Goal: Browse casually

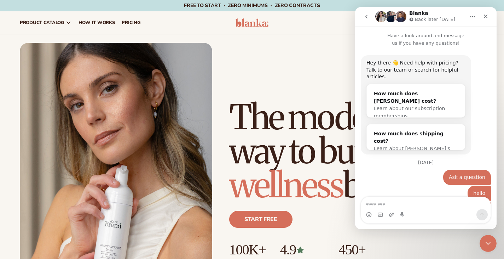
scroll to position [76, 0]
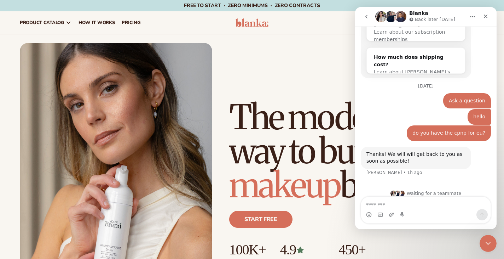
click at [329, 86] on div "Just add your brand. Blanka handles the rest. beauty,[MEDICAL_DATA],wellness,ma…" at bounding box center [252, 164] width 465 height 243
click at [485, 237] on div "Close Intercom Messenger" at bounding box center [487, 242] width 17 height 17
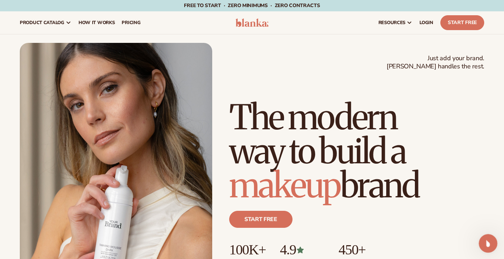
click at [485, 237] on icon "Open Intercom Messenger" at bounding box center [488, 242] width 12 height 12
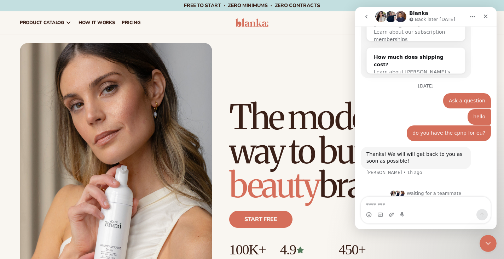
click at [322, 68] on div "Just add your brand. Blanka handles the rest. beauty,[MEDICAL_DATA],wellness,ma…" at bounding box center [252, 164] width 465 height 243
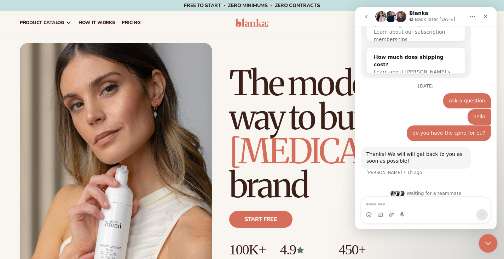
click at [485, 239] on icon "Close Intercom Messenger" at bounding box center [487, 242] width 8 height 8
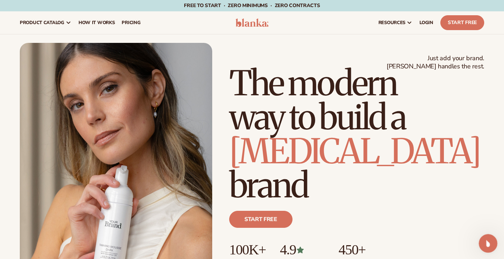
click at [485, 240] on icon "Open Intercom Messenger" at bounding box center [488, 242] width 12 height 12
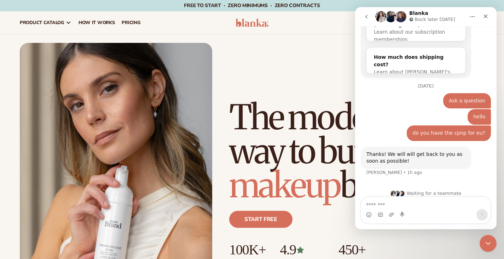
click at [341, 86] on div "Just add your brand. Blanka handles the rest. beauty,[MEDICAL_DATA],wellness,ma…" at bounding box center [252, 164] width 465 height 243
click at [483, 17] on div "Close" at bounding box center [486, 16] width 13 height 13
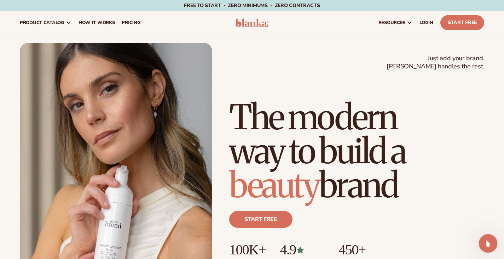
click at [490, 247] on div "Open Intercom Messenger" at bounding box center [487, 241] width 23 height 23
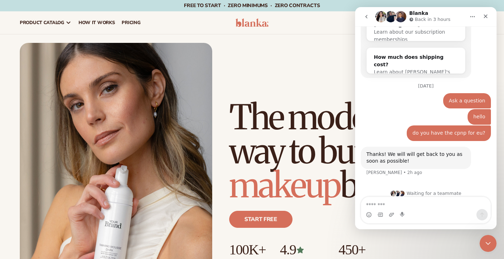
click at [321, 86] on div "Just add your brand. Blanka handles the rest. beauty,[MEDICAL_DATA],wellness,ma…" at bounding box center [252, 164] width 465 height 243
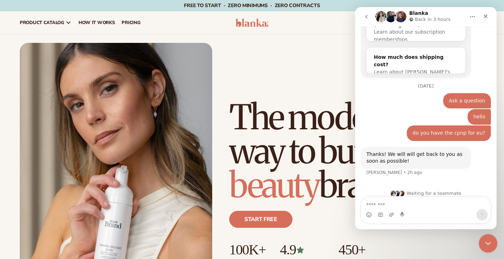
click at [489, 238] on div "Close Intercom Messenger" at bounding box center [487, 242] width 17 height 17
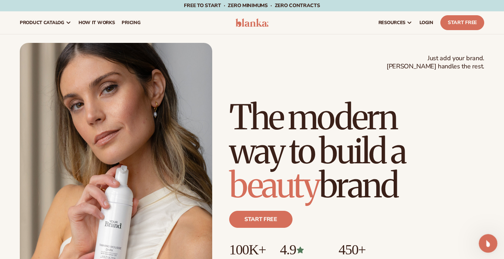
click at [489, 238] on div "Open Intercom Messenger" at bounding box center [487, 241] width 23 height 23
